Goal: Task Accomplishment & Management: Complete application form

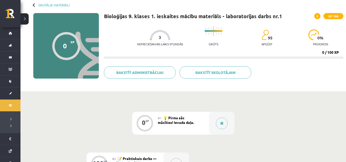
scroll to position [26, 0]
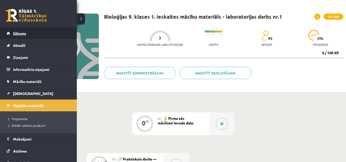
click at [11, 33] on link "Sākums" at bounding box center [39, 33] width 64 height 12
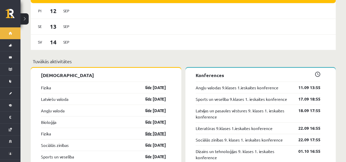
scroll to position [486, 0]
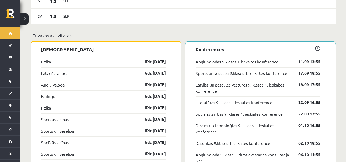
click at [41, 59] on link "Fizika" at bounding box center [46, 62] width 10 height 6
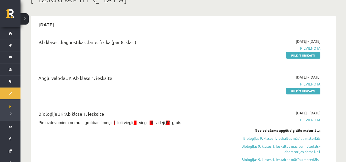
scroll to position [51, 0]
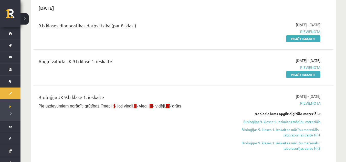
drag, startPoint x: 308, startPoint y: 40, endPoint x: 194, endPoint y: 25, distance: 115.3
click at [308, 40] on link "Pildīt ieskaiti" at bounding box center [303, 38] width 34 height 7
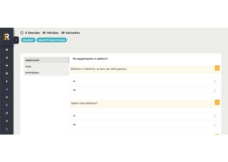
scroll to position [51, 0]
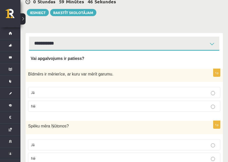
click at [154, 93] on p "Jā" at bounding box center [124, 92] width 187 height 5
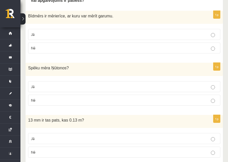
scroll to position [102, 0]
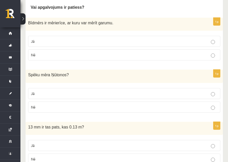
click at [178, 95] on p "Jā" at bounding box center [124, 93] width 187 height 5
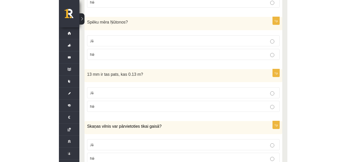
scroll to position [179, 0]
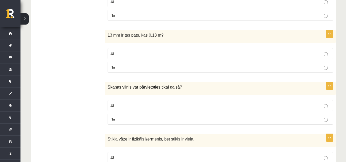
click at [223, 74] on div "1p 13 mm ir tas pats, kas 0.13 m? Jā Nē" at bounding box center [220, 53] width 231 height 47
click at [223, 69] on p "Nē" at bounding box center [220, 67] width 220 height 5
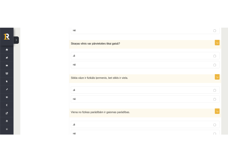
scroll to position [256, 0]
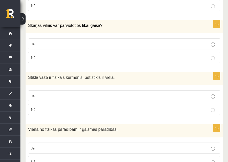
click at [172, 57] on p "Nē" at bounding box center [124, 57] width 187 height 5
click at [190, 95] on p "Jā" at bounding box center [124, 95] width 187 height 5
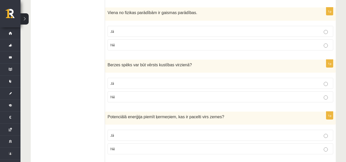
scroll to position [359, 0]
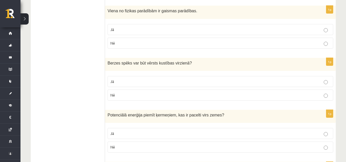
click at [192, 33] on label "Jā" at bounding box center [221, 29] width 226 height 11
click at [198, 100] on label "Nē" at bounding box center [221, 95] width 226 height 11
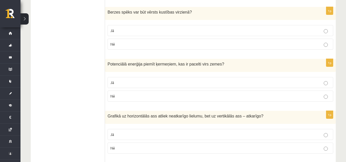
scroll to position [411, 0]
click at [194, 87] on label "Jā" at bounding box center [221, 82] width 226 height 11
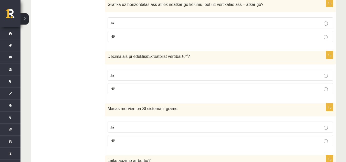
scroll to position [513, 0]
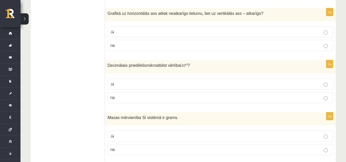
click at [231, 32] on p "Jā" at bounding box center [220, 31] width 220 height 5
click at [225, 97] on p "Nē" at bounding box center [220, 97] width 220 height 5
click at [235, 151] on p "Nē" at bounding box center [220, 149] width 220 height 5
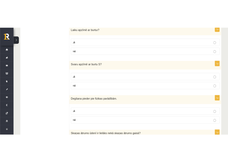
scroll to position [674, 0]
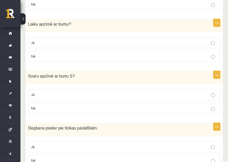
click at [217, 43] on p "Jā" at bounding box center [124, 42] width 187 height 5
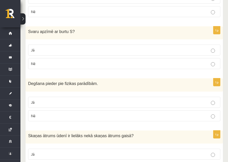
scroll to position [776, 0]
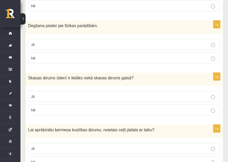
click at [217, 61] on p "Nē" at bounding box center [124, 57] width 187 height 5
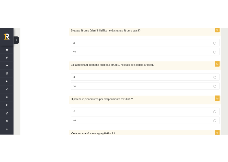
scroll to position [833, 0]
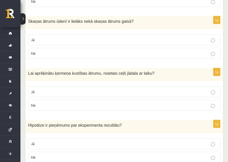
drag, startPoint x: 185, startPoint y: 39, endPoint x: 187, endPoint y: 51, distance: 12.8
click at [185, 39] on p "Jā" at bounding box center [124, 39] width 187 height 5
click at [202, 92] on p "Jā" at bounding box center [124, 91] width 187 height 5
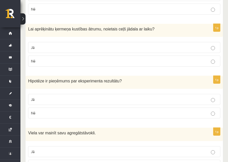
scroll to position [884, 0]
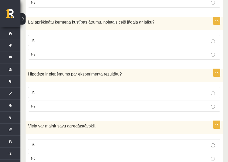
click at [155, 92] on p "Jā" at bounding box center [124, 92] width 187 height 5
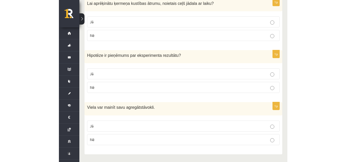
scroll to position [890, 0]
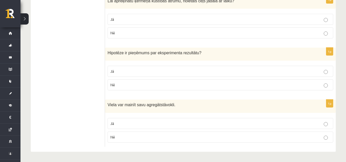
click at [169, 124] on p "Jā" at bounding box center [220, 123] width 220 height 5
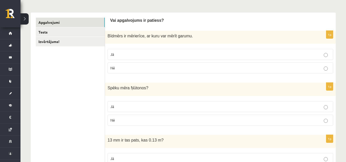
scroll to position [45, 0]
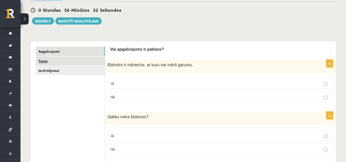
click at [98, 64] on link "Tests" at bounding box center [70, 60] width 69 height 9
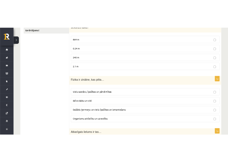
scroll to position [56, 0]
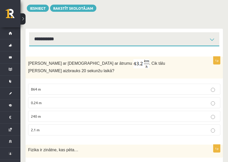
click at [119, 114] on p "240 m" at bounding box center [124, 116] width 187 height 5
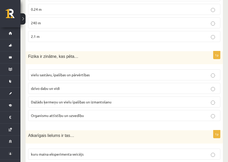
scroll to position [158, 0]
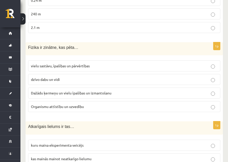
click at [147, 90] on p "Dažādu ķermeņu un vielu īpašības un izmantošanu" at bounding box center [124, 92] width 187 height 5
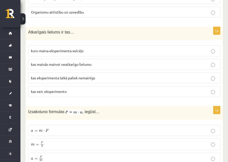
scroll to position [260, 0]
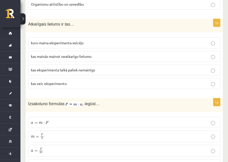
click at [137, 54] on p "kas mainās mainot neatkarīgo lielumu" at bounding box center [124, 56] width 187 height 5
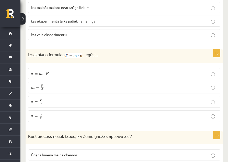
scroll to position [312, 0]
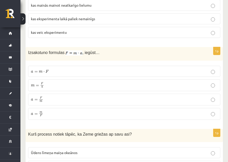
click at [97, 97] on p "a = F m a = F m" at bounding box center [124, 100] width 187 height 6
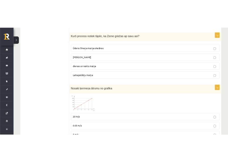
scroll to position [416, 0]
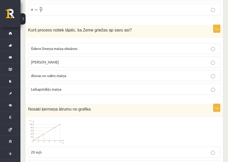
click at [141, 73] on label "dienas un nakts maiņa" at bounding box center [124, 75] width 193 height 11
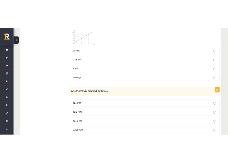
scroll to position [493, 0]
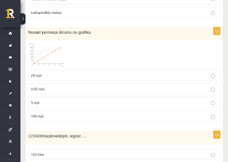
click at [179, 73] on p "20 m/s" at bounding box center [124, 75] width 187 height 5
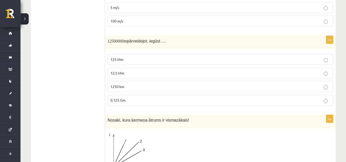
scroll to position [569, 0]
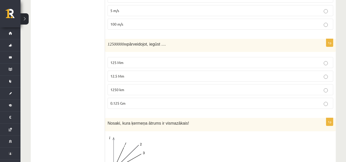
click at [144, 73] on p "12.5 Mm" at bounding box center [220, 75] width 220 height 5
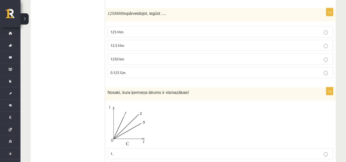
scroll to position [672, 0]
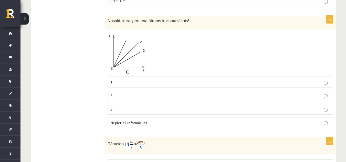
click at [183, 107] on p "3." at bounding box center [220, 109] width 220 height 5
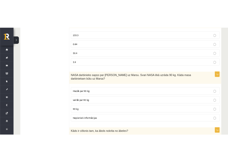
scroll to position [800, 0]
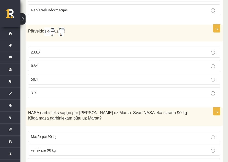
click at [97, 77] on p "50.4" at bounding box center [124, 79] width 187 height 5
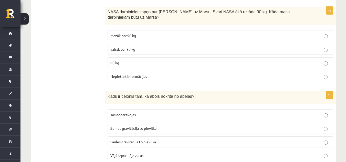
scroll to position [877, 0]
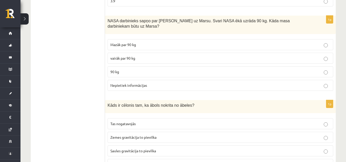
click at [230, 69] on p "90 kg" at bounding box center [220, 71] width 220 height 5
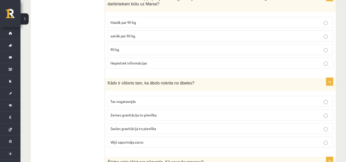
scroll to position [953, 0]
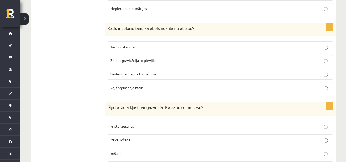
click at [259, 58] on p "Zemes gravitācija to pievilka" at bounding box center [220, 60] width 220 height 5
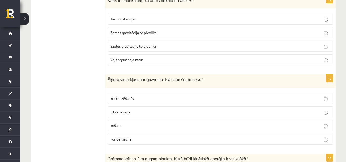
scroll to position [1030, 0]
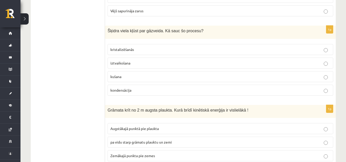
click at [170, 60] on p "iztvaikošana" at bounding box center [220, 62] width 220 height 5
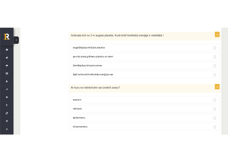
scroll to position [1116, 0]
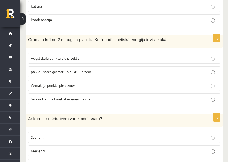
click at [109, 83] on p "Zemākajā punkta pie zemes" at bounding box center [124, 85] width 187 height 5
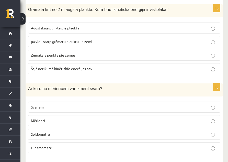
scroll to position [1149, 0]
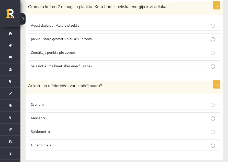
drag, startPoint x: 79, startPoint y: 100, endPoint x: 82, endPoint y: 98, distance: 3.7
click at [80, 102] on p "Svariem" at bounding box center [124, 104] width 187 height 5
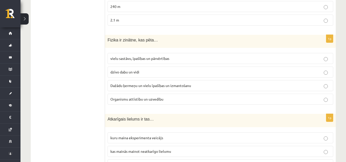
scroll to position [0, 0]
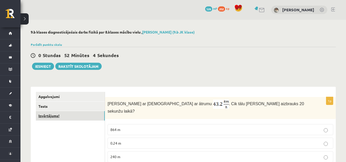
click at [87, 114] on link "Izvērtējums!" at bounding box center [70, 115] width 69 height 9
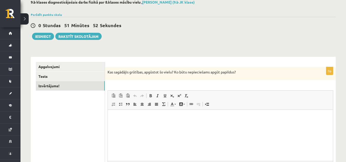
scroll to position [29, 0]
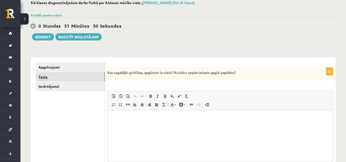
drag, startPoint x: 92, startPoint y: 75, endPoint x: 92, endPoint y: 78, distance: 2.7
click at [91, 76] on link "Tests" at bounding box center [70, 76] width 69 height 9
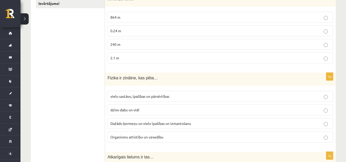
scroll to position [30, 0]
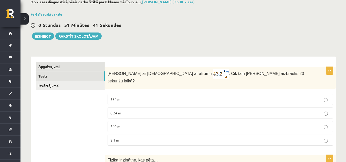
click at [95, 71] on link "Apgalvojumi" at bounding box center [70, 66] width 69 height 9
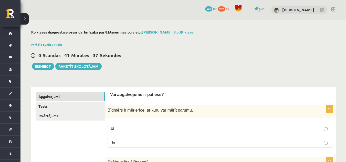
scroll to position [26, 0]
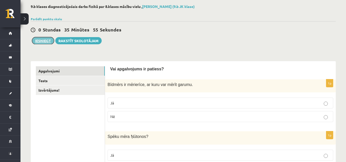
click at [47, 41] on button "Iesniegt" at bounding box center [43, 40] width 22 height 7
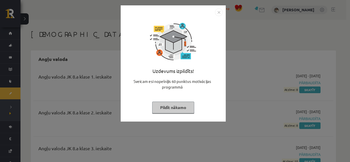
click at [168, 107] on button "Pildīt nākamo" at bounding box center [173, 108] width 42 height 12
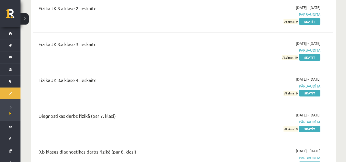
scroll to position [1229, 0]
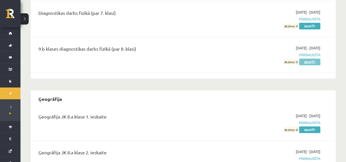
click at [310, 61] on link "Skatīt" at bounding box center [309, 62] width 21 height 7
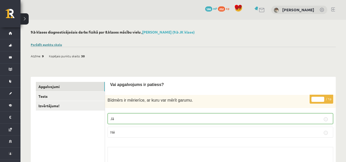
click at [57, 44] on link "Parādīt punktu skalu" at bounding box center [46, 45] width 31 height 4
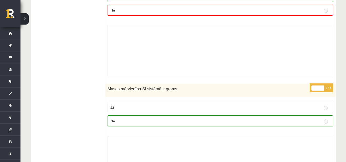
scroll to position [1164, 0]
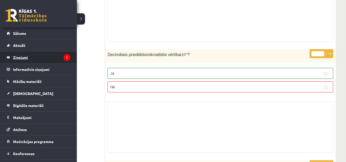
click at [50, 51] on legend "Ziņojumi 1" at bounding box center [41, 57] width 57 height 12
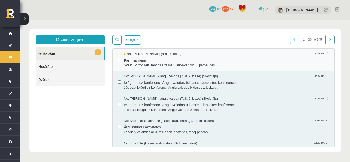
click at [134, 60] on span "Par macibam" at bounding box center [226, 60] width 205 height 6
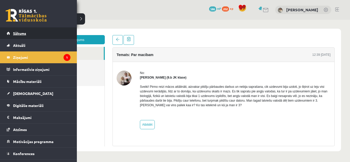
click at [36, 33] on link "Sākums" at bounding box center [39, 33] width 64 height 12
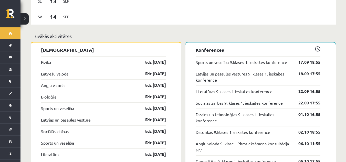
scroll to position [486, 0]
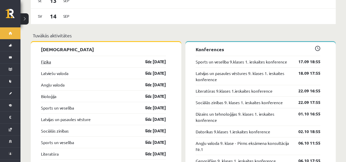
click at [48, 59] on link "Fizika" at bounding box center [46, 62] width 10 height 6
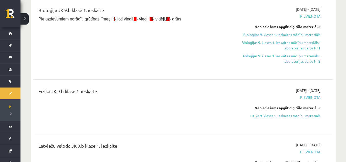
scroll to position [77, 0]
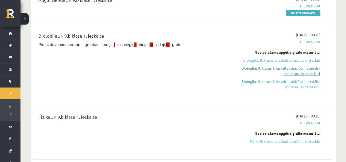
click at [293, 74] on link "Bioloģijas 9. klases 1. ieskaites mācību materiāls - laboratorijas darbs Nr.1" at bounding box center [275, 71] width 89 height 11
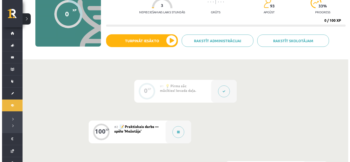
scroll to position [51, 0]
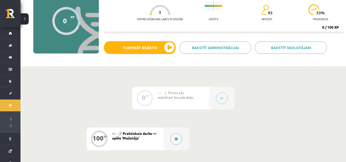
click at [177, 135] on button at bounding box center [176, 139] width 12 height 12
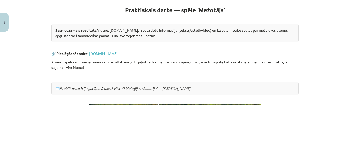
scroll to position [77, 0]
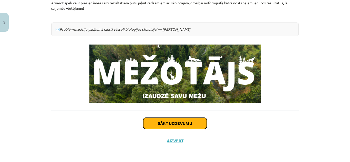
click at [172, 126] on button "Sākt uzdevumu" at bounding box center [174, 123] width 63 height 11
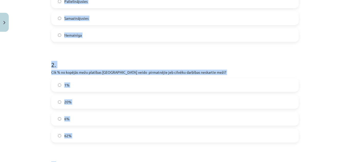
scroll to position [141, 0]
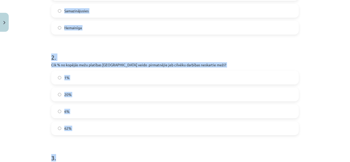
drag, startPoint x: 48, startPoint y: 100, endPoint x: 122, endPoint y: 139, distance: 83.6
click at [30, 86] on div "Mācību tēma: Bioloģijas 9. klases 1. ieskaites mācību materiāls - laboratorijas…" at bounding box center [175, 81] width 350 height 162
click at [36, 86] on div "Mācību tēma: Bioloģijas 9. klases 1. ieskaites mācību materiāls - laboratorijas…" at bounding box center [175, 81] width 350 height 162
click at [112, 47] on h1 "2 ." at bounding box center [174, 53] width 247 height 16
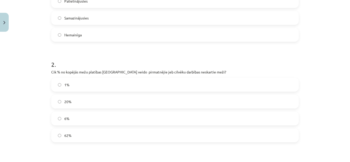
scroll to position [40, 0]
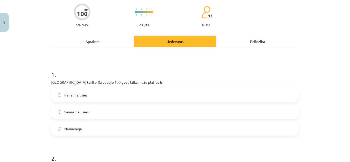
drag, startPoint x: 242, startPoint y: 44, endPoint x: 240, endPoint y: 45, distance: 2.9
click at [242, 43] on div "Palīdzība" at bounding box center [257, 42] width 82 height 12
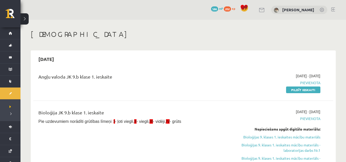
scroll to position [76, 0]
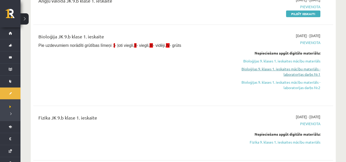
click at [299, 71] on link "Bioloģijas 9. klases 1. ieskaites mācību materiāls - laboratorijas darbs Nr.1" at bounding box center [275, 71] width 89 height 11
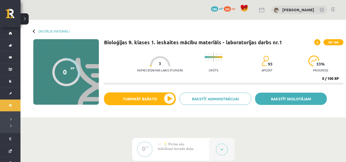
click at [304, 100] on link "Rakstīt skolotājam" at bounding box center [291, 99] width 72 height 12
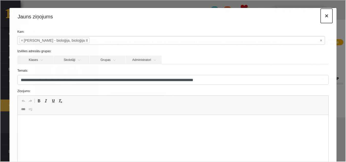
drag, startPoint x: 323, startPoint y: 19, endPoint x: 326, endPoint y: 19, distance: 3.1
click at [326, 19] on button "×" at bounding box center [326, 15] width 12 height 14
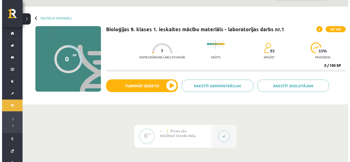
scroll to position [51, 0]
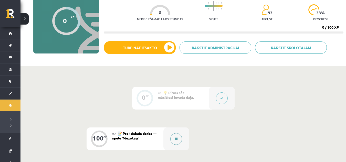
click at [173, 141] on button at bounding box center [176, 139] width 12 height 12
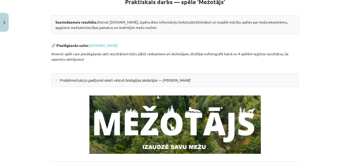
scroll to position [153, 0]
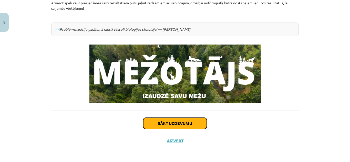
click at [166, 125] on button "Sākt uzdevumu" at bounding box center [174, 123] width 63 height 11
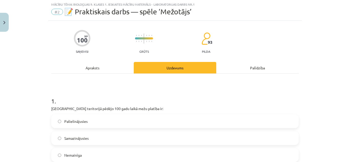
scroll to position [13, 0]
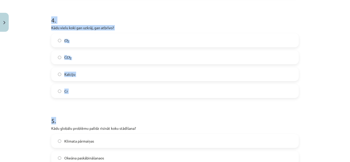
drag, startPoint x: 46, startPoint y: 102, endPoint x: 99, endPoint y: 100, distance: 52.5
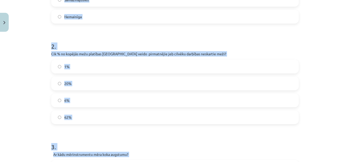
scroll to position [65, 0]
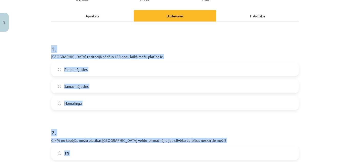
click at [44, 101] on div "Mācību tēma: Bioloģijas 9. klases 1. ieskaites mācību materiāls - laboratorijas…" at bounding box center [175, 81] width 350 height 162
drag, startPoint x: 39, startPoint y: 99, endPoint x: 39, endPoint y: 90, distance: 8.4
click at [38, 98] on div "Mācību tēma: Bioloģijas 9. klases 1. ieskaites mācību materiāls - laboratorijas…" at bounding box center [175, 81] width 350 height 162
click at [34, 76] on div "Mācību tēma: Bioloģijas 9. klases 1. ieskaites mācību materiāls - laboratorijas…" at bounding box center [175, 81] width 350 height 162
click at [33, 76] on div "Mācību tēma: Bioloģijas 9. klases 1. ieskaites mācību materiāls - laboratorijas…" at bounding box center [175, 81] width 350 height 162
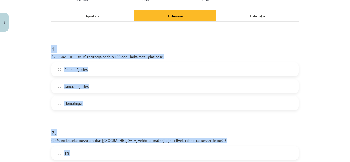
drag, startPoint x: 33, startPoint y: 76, endPoint x: 85, endPoint y: 36, distance: 65.7
click at [48, 65] on div "Mācību tēma: Bioloģijas 9. klases 1. ieskaites mācību materiāls - laboratorijas…" at bounding box center [175, 81] width 350 height 162
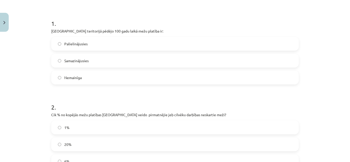
scroll to position [168, 0]
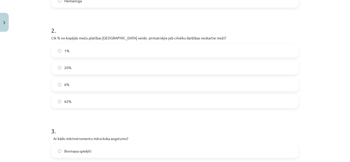
click at [76, 96] on label "62%" at bounding box center [175, 101] width 246 height 13
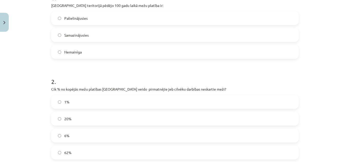
scroll to position [65, 0]
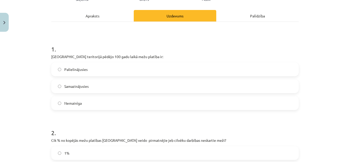
click at [127, 72] on label "Palielinājusies" at bounding box center [175, 69] width 246 height 13
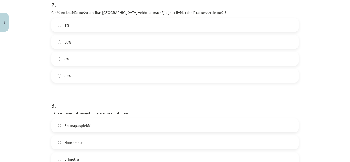
scroll to position [270, 0]
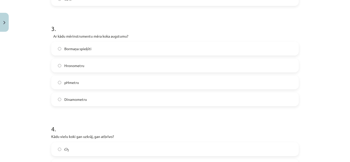
drag, startPoint x: 69, startPoint y: 48, endPoint x: 75, endPoint y: 50, distance: 6.2
click at [71, 48] on span "Bormaņa spieķīti" at bounding box center [77, 48] width 27 height 5
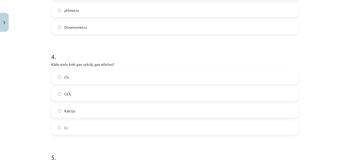
scroll to position [296, 0]
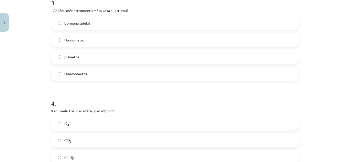
click at [57, 21] on label "Bormaņa spieķīti" at bounding box center [175, 23] width 246 height 13
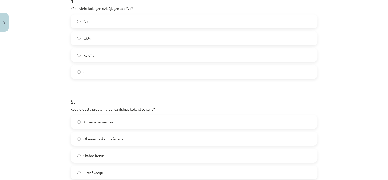
scroll to position [398, 0]
drag, startPoint x: 158, startPoint y: 5, endPoint x: 59, endPoint y: 82, distance: 125.4
click at [59, 82] on div "Mācību tēma: Bioloģijas 9. klases 1. ieskaites mācību materiāls - laboratorijas…" at bounding box center [194, 90] width 388 height 180
drag, startPoint x: 97, startPoint y: 39, endPoint x: 101, endPoint y: 47, distance: 9.4
click at [98, 40] on label "С O 2 С O 2" at bounding box center [194, 38] width 246 height 13
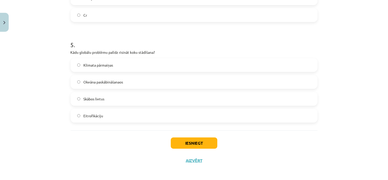
click at [108, 64] on span "Klimata pārmaiņas" at bounding box center [98, 64] width 30 height 5
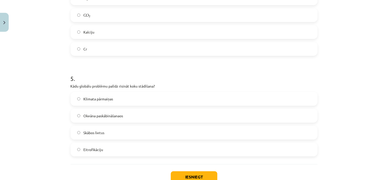
scroll to position [457, 0]
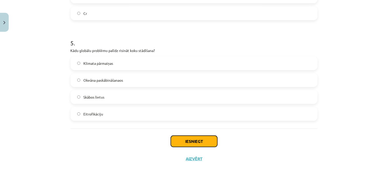
click at [195, 140] on button "Iesniegt" at bounding box center [194, 141] width 47 height 11
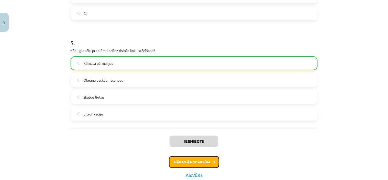
click at [196, 159] on button "Nākamā nodarbība" at bounding box center [194, 162] width 50 height 12
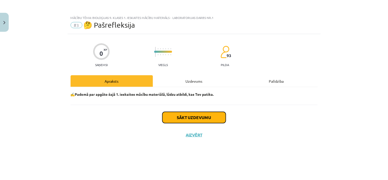
click at [211, 119] on button "Sākt uzdevumu" at bounding box center [194, 117] width 63 height 11
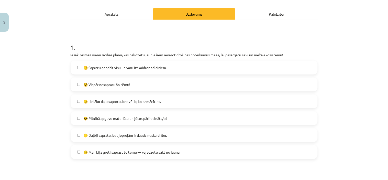
scroll to position [57, 0]
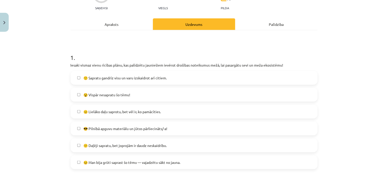
click at [153, 145] on span "😕 Daļēji sapratu, bet joprojām ir daudz neskaidrību." at bounding box center [124, 145] width 83 height 5
click at [148, 79] on span "🙂 Sapratu gandrīz visu un varu izskaidrot arī citiem." at bounding box center [124, 77] width 83 height 5
click at [146, 112] on span "😐 Lielāko daļu saprotu, bet vēl ir, ko pamācīties." at bounding box center [122, 111] width 78 height 5
click at [105, 142] on label "😕 Daļēji sapratu, bet joprojām ir daudz neskaidrību." at bounding box center [194, 145] width 246 height 13
click at [111, 74] on label "🙂 Sapratu gandrīz visu un varu izskaidrot arī citiem." at bounding box center [194, 77] width 246 height 13
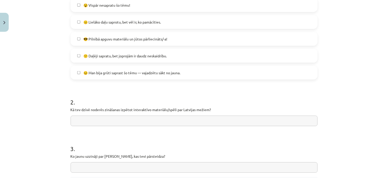
scroll to position [171, 0]
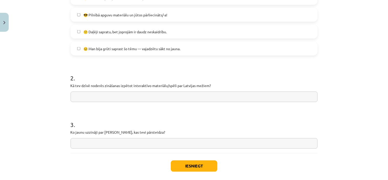
drag, startPoint x: 124, startPoint y: 100, endPoint x: 129, endPoint y: 101, distance: 5.0
click at [128, 101] on input "text" at bounding box center [194, 97] width 247 height 10
click at [99, 96] on input "**********" at bounding box center [194, 97] width 247 height 10
type input "**********"
click at [99, 96] on input "**********" at bounding box center [194, 97] width 247 height 10
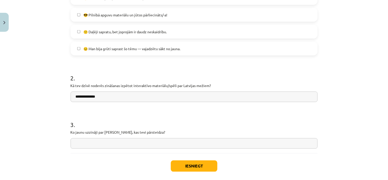
click at [97, 97] on input "**********" at bounding box center [194, 97] width 247 height 10
drag, startPoint x: 111, startPoint y: 95, endPoint x: 67, endPoint y: 98, distance: 43.6
click at [65, 98] on div "**********" at bounding box center [194, 90] width 388 height 180
click at [102, 141] on input "text" at bounding box center [194, 143] width 247 height 10
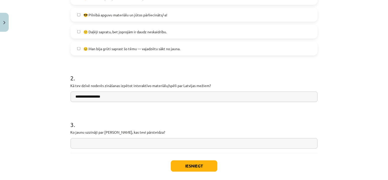
click at [108, 95] on input "**********" at bounding box center [194, 97] width 247 height 10
type input "**********"
click at [153, 146] on input "text" at bounding box center [194, 143] width 247 height 10
type input "*"
type input "**********"
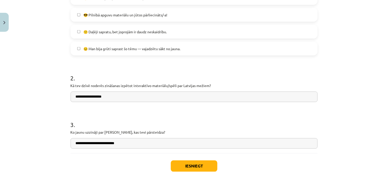
drag, startPoint x: 121, startPoint y: 95, endPoint x: 57, endPoint y: 101, distance: 64.7
click at [56, 101] on div "**********" at bounding box center [194, 90] width 388 height 180
click at [88, 97] on input "**********" at bounding box center [194, 97] width 247 height 10
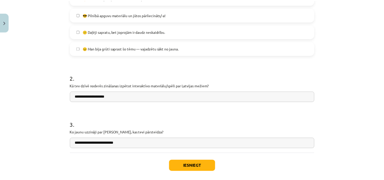
scroll to position [195, 0]
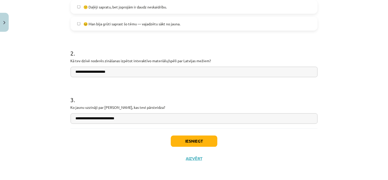
click at [120, 72] on input "**********" at bounding box center [194, 72] width 247 height 10
type input "**********"
click at [199, 143] on button "Iesniegt" at bounding box center [194, 141] width 47 height 11
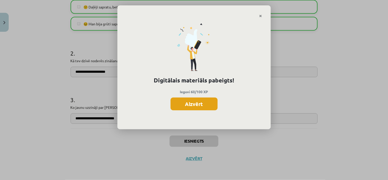
click at [195, 106] on button "Aizvērt" at bounding box center [194, 104] width 47 height 13
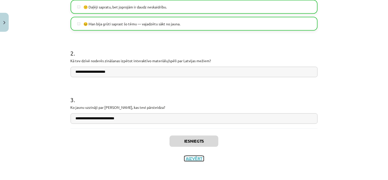
click at [193, 160] on button "Aizvērt" at bounding box center [194, 158] width 19 height 5
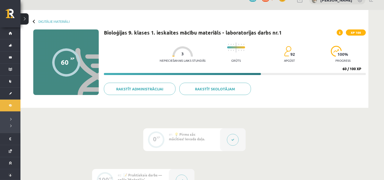
scroll to position [0, 0]
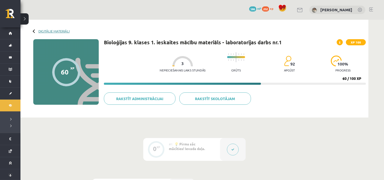
click at [49, 32] on link "Digitālie materiāli" at bounding box center [53, 31] width 31 height 4
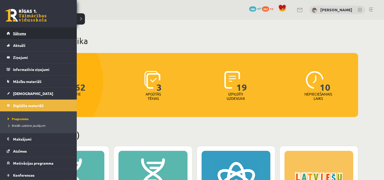
click at [33, 32] on link "Sākums" at bounding box center [39, 33] width 64 height 12
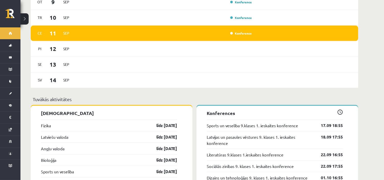
scroll to position [483, 0]
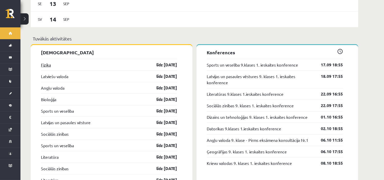
click at [46, 62] on link "Fizika" at bounding box center [46, 65] width 10 height 6
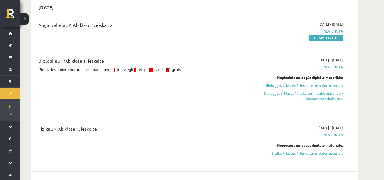
scroll to position [28, 0]
